Goal: Check status: Check status

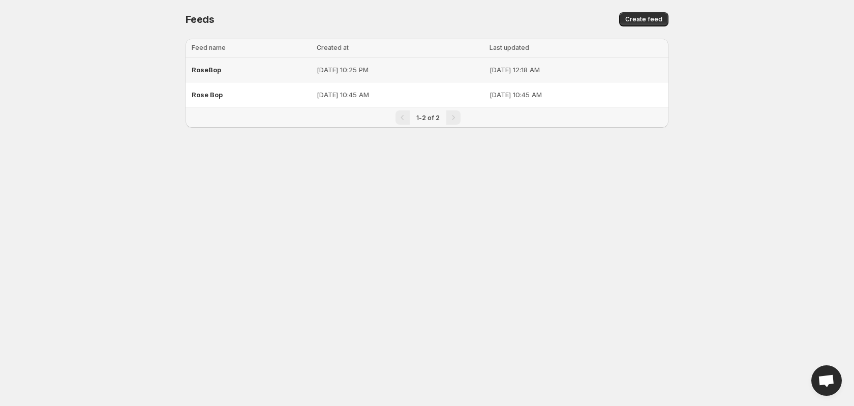
click at [549, 65] on p "[DATE] 12:18 AM" at bounding box center [576, 70] width 173 height 10
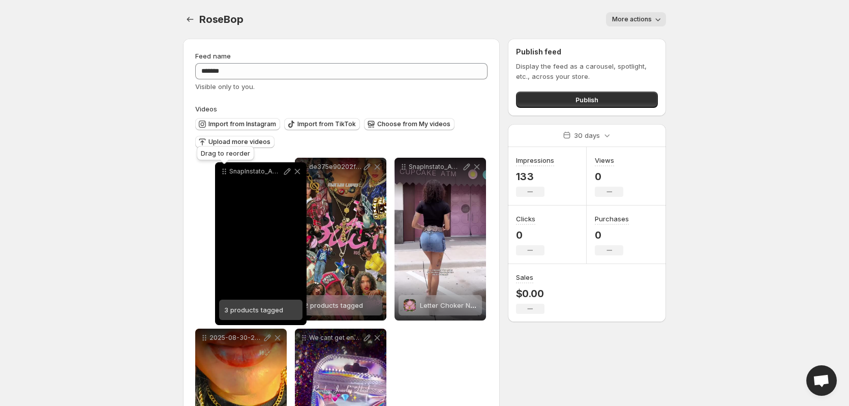
drag, startPoint x: 304, startPoint y: 167, endPoint x: 220, endPoint y: 172, distance: 84.0
click at [220, 172] on icon at bounding box center [224, 171] width 10 height 10
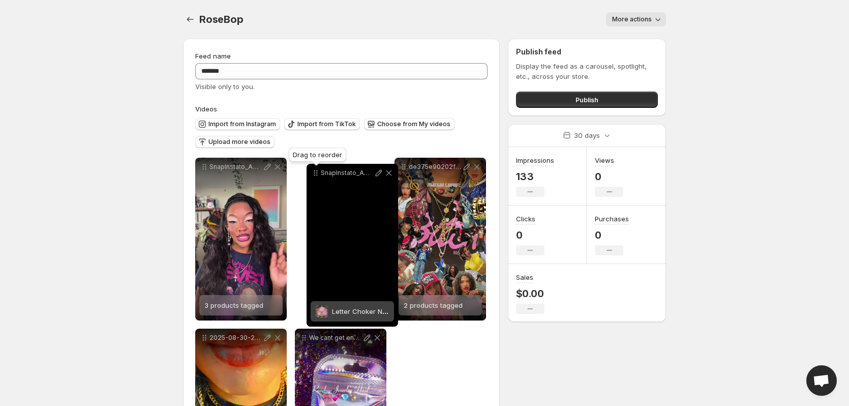
drag, startPoint x: 402, startPoint y: 171, endPoint x: 314, endPoint y: 177, distance: 88.2
click at [314, 177] on icon at bounding box center [316, 173] width 10 height 10
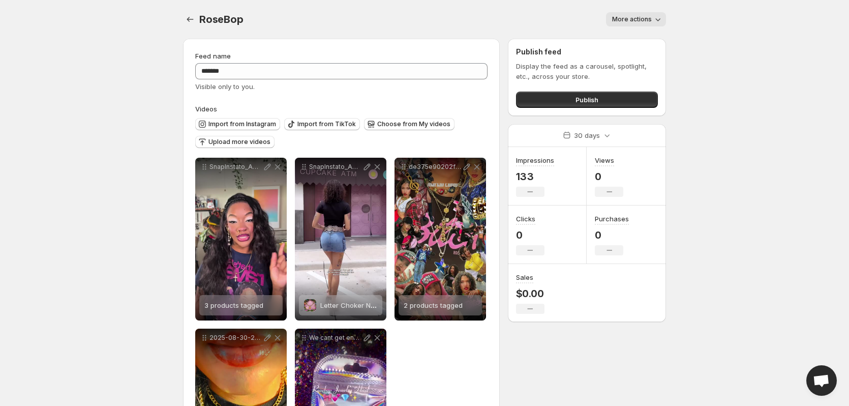
click at [653, 25] on button "More actions" at bounding box center [636, 19] width 60 height 14
click at [701, 43] on body "**********" at bounding box center [424, 203] width 849 height 406
